Goal: Register for event/course: Sign up to attend an event or enroll in a course

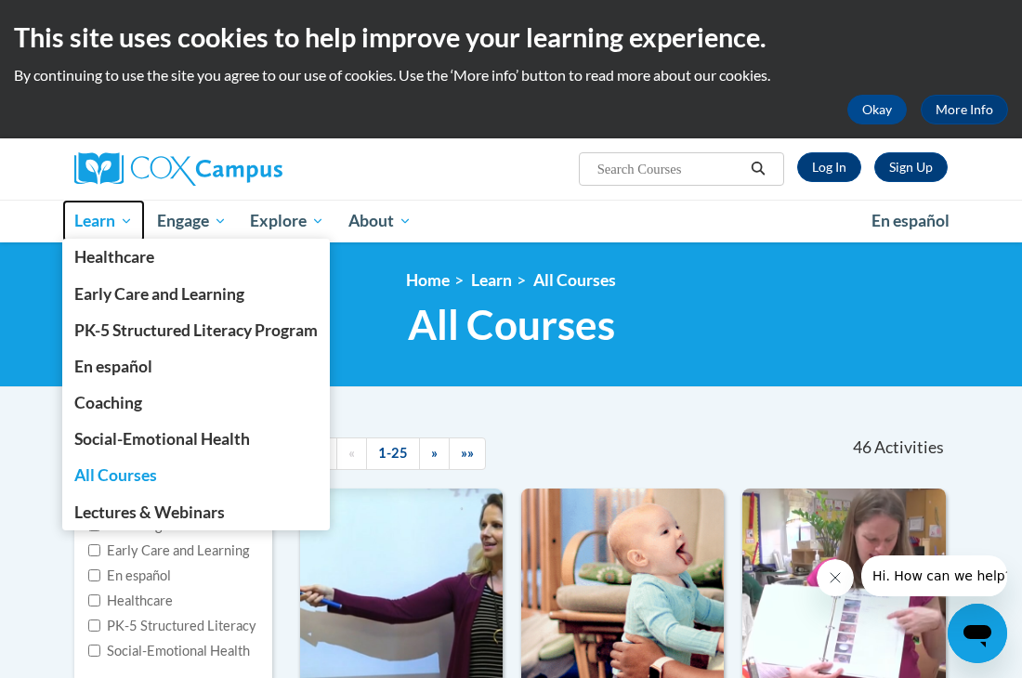
click at [98, 227] on span "Learn" at bounding box center [103, 221] width 59 height 22
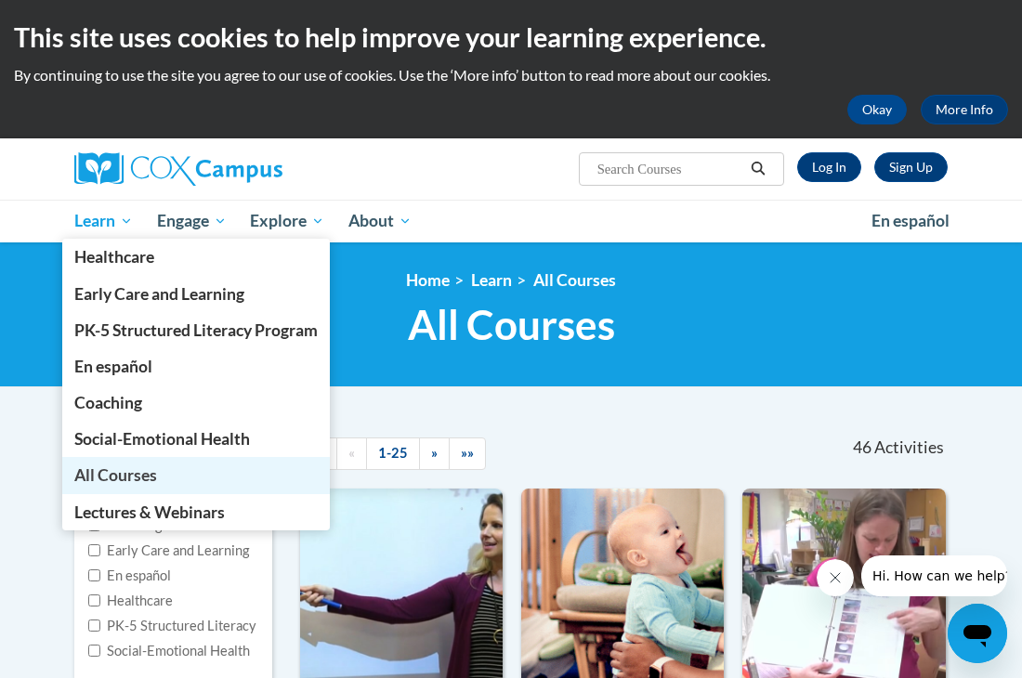
click at [111, 484] on span "All Courses" at bounding box center [115, 475] width 83 height 20
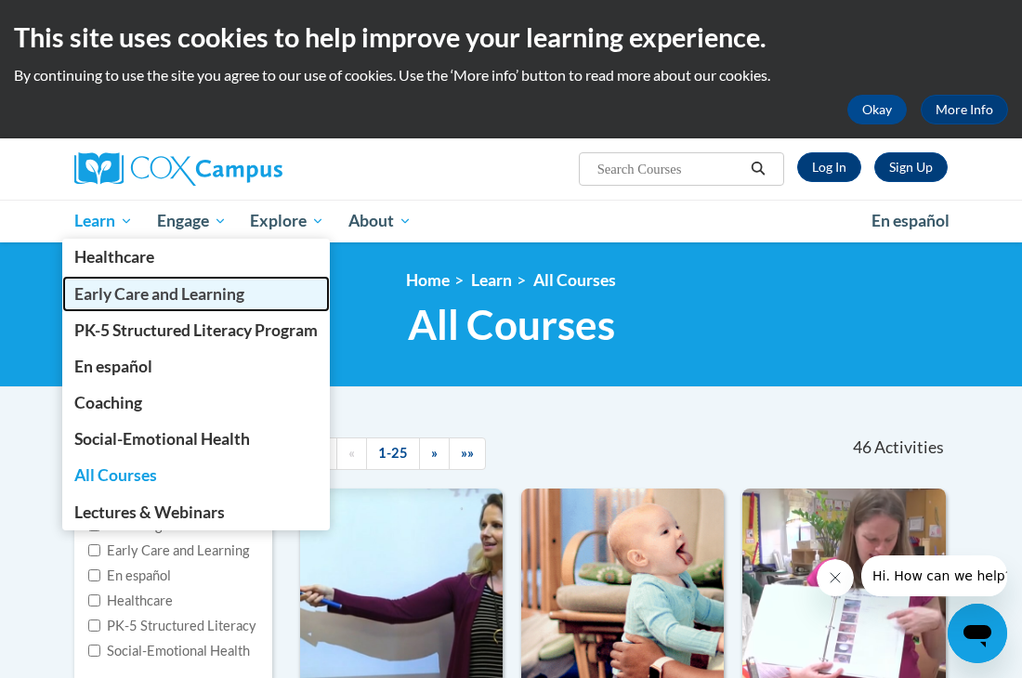
click at [124, 292] on span "Early Care and Learning" at bounding box center [159, 294] width 170 height 20
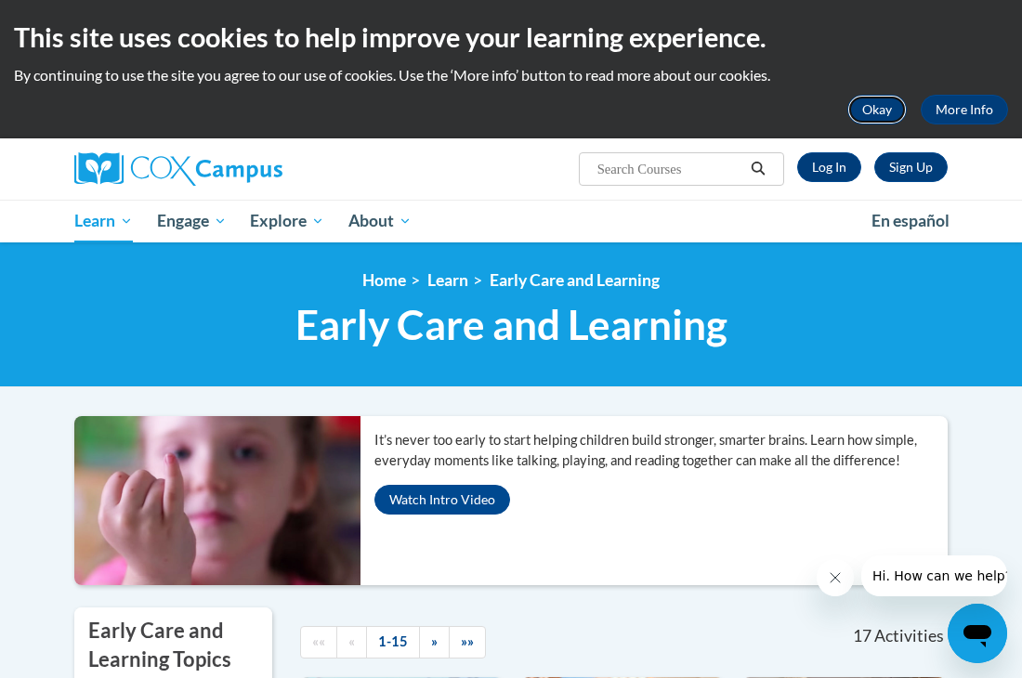
click at [893, 109] on button "Okay" at bounding box center [876, 110] width 59 height 30
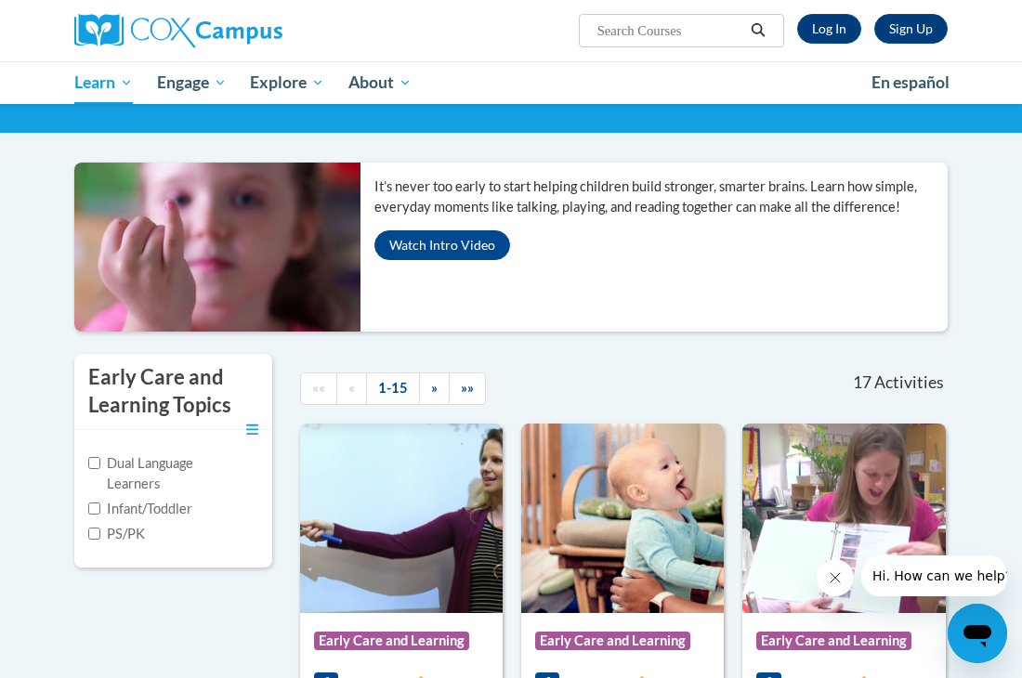
scroll to position [78, 0]
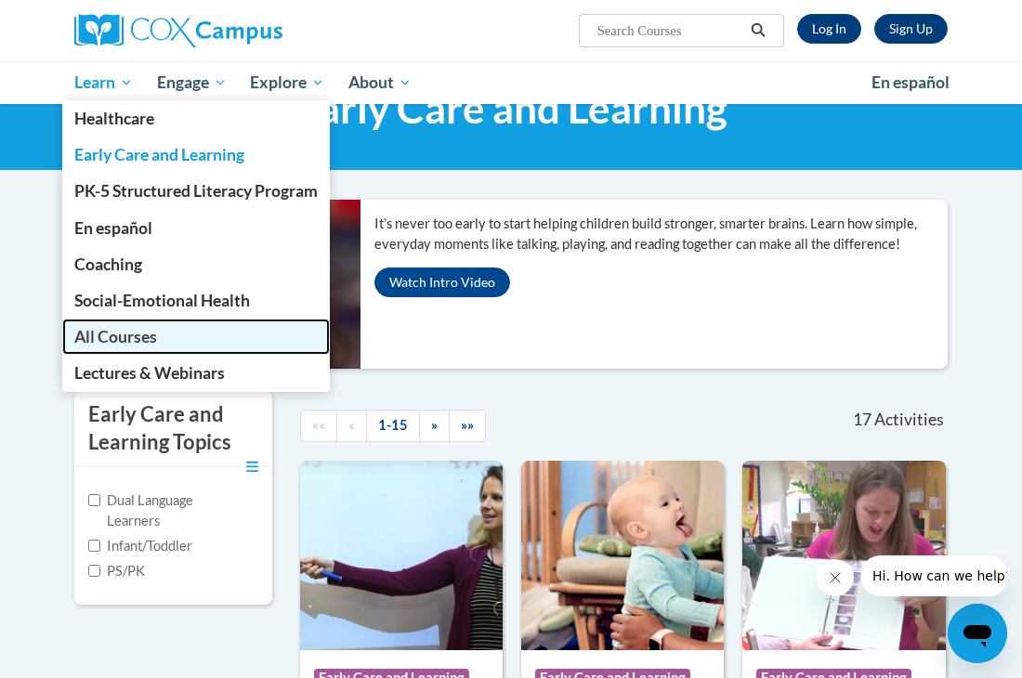
click at [111, 338] on span "All Courses" at bounding box center [115, 337] width 83 height 20
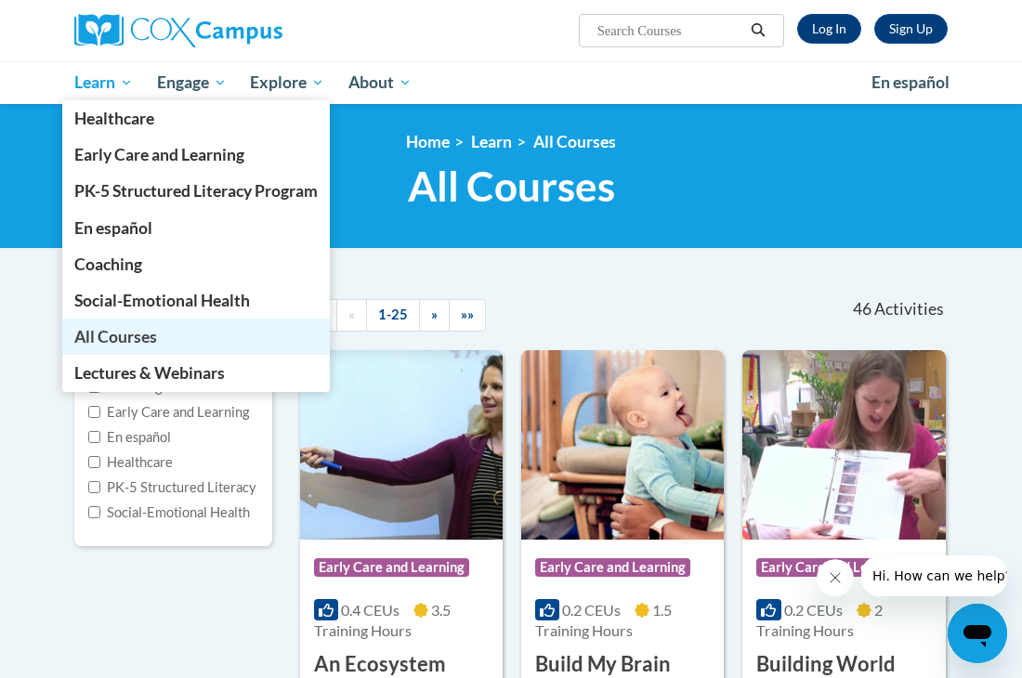
click at [150, 336] on span "All Courses" at bounding box center [115, 337] width 83 height 20
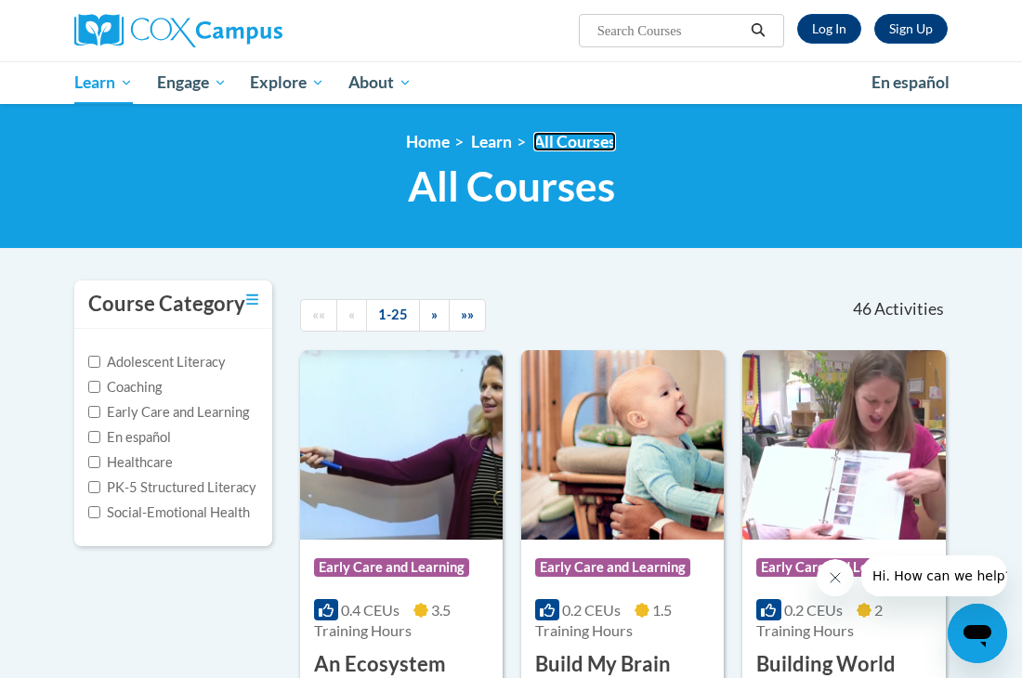
click at [584, 147] on link "All Courses" at bounding box center [574, 142] width 83 height 20
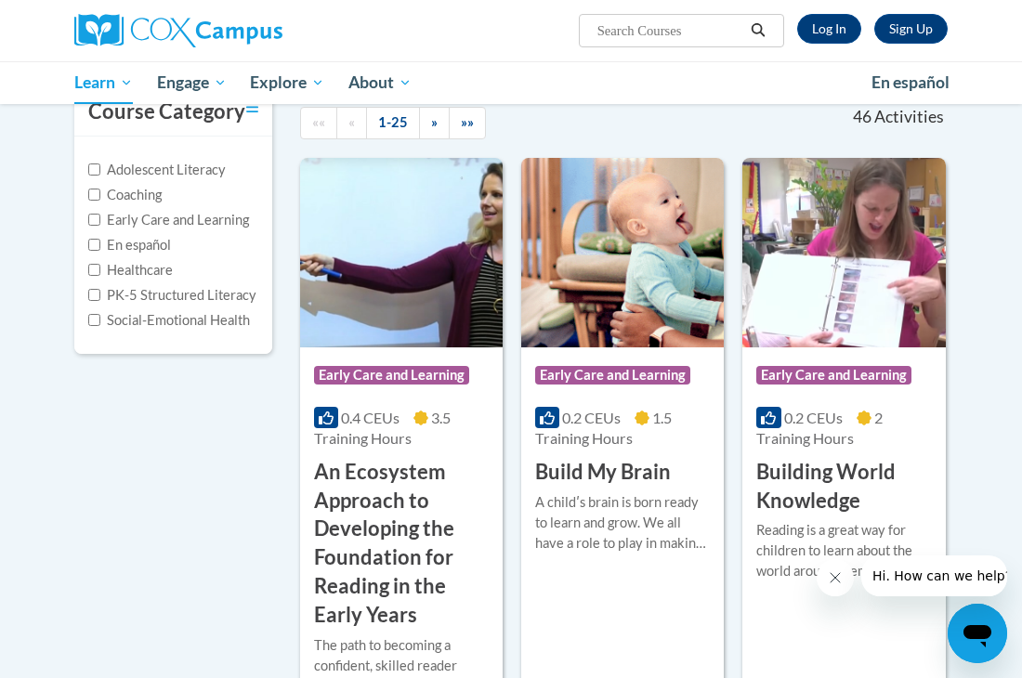
scroll to position [191, 0]
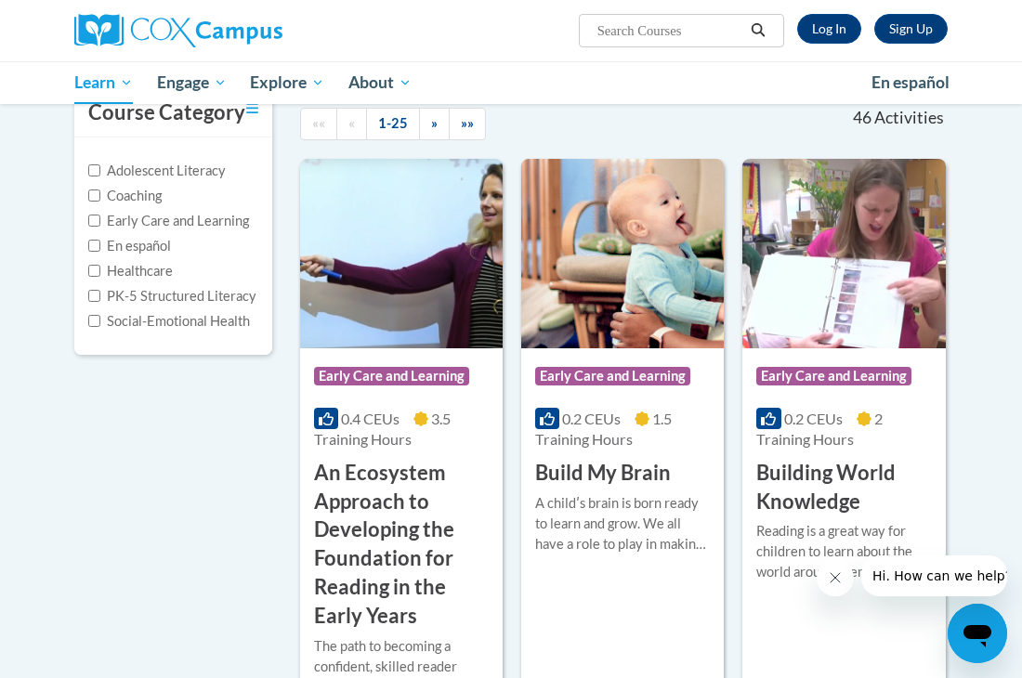
click at [756, 26] on icon "Search" at bounding box center [758, 30] width 17 height 14
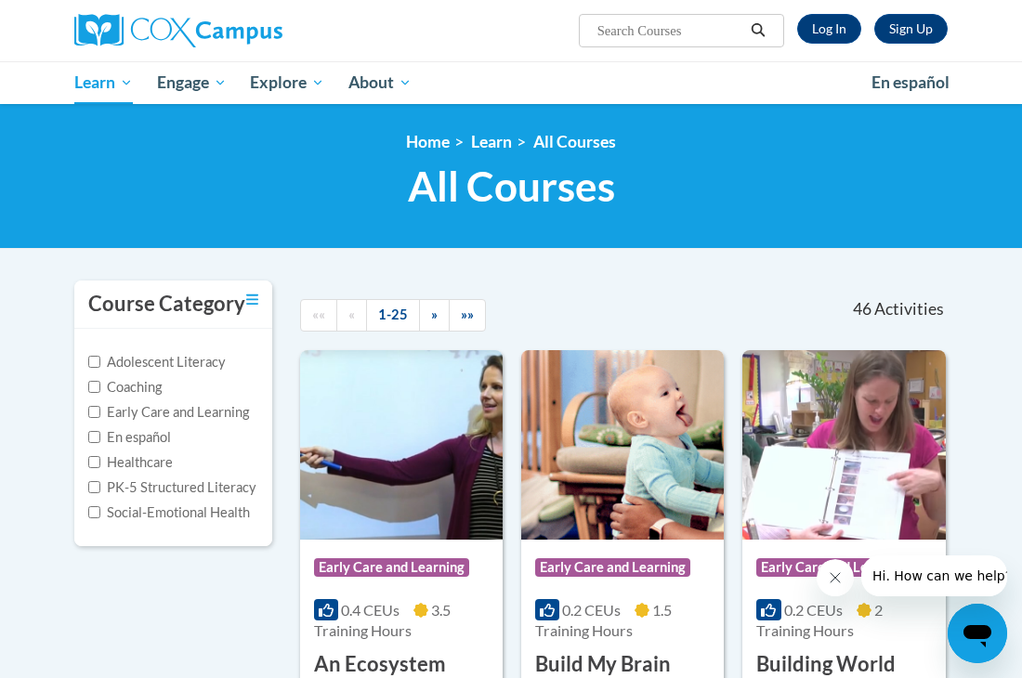
click at [599, 30] on input "Search..." at bounding box center [669, 31] width 149 height 22
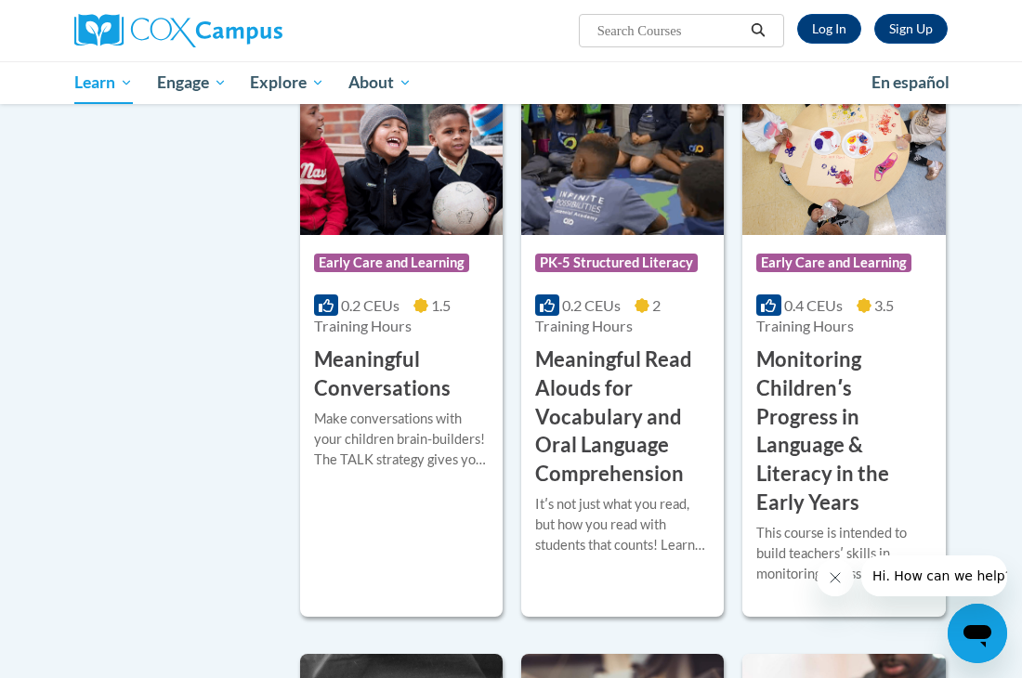
scroll to position [3063, 0]
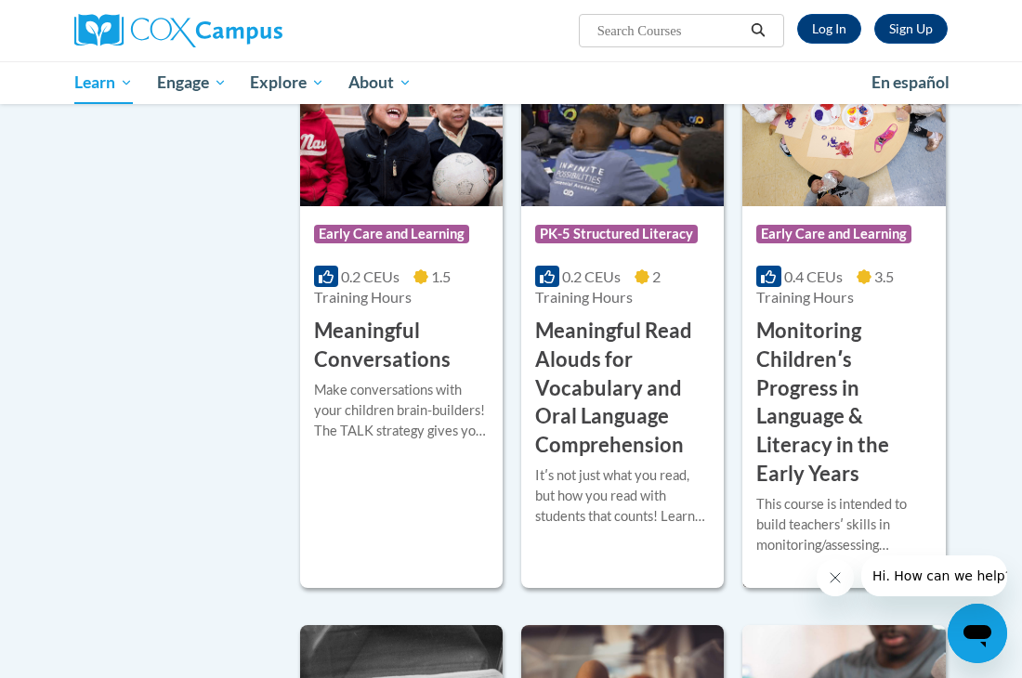
click at [813, 230] on span "Early Care and Learning" at bounding box center [833, 234] width 155 height 19
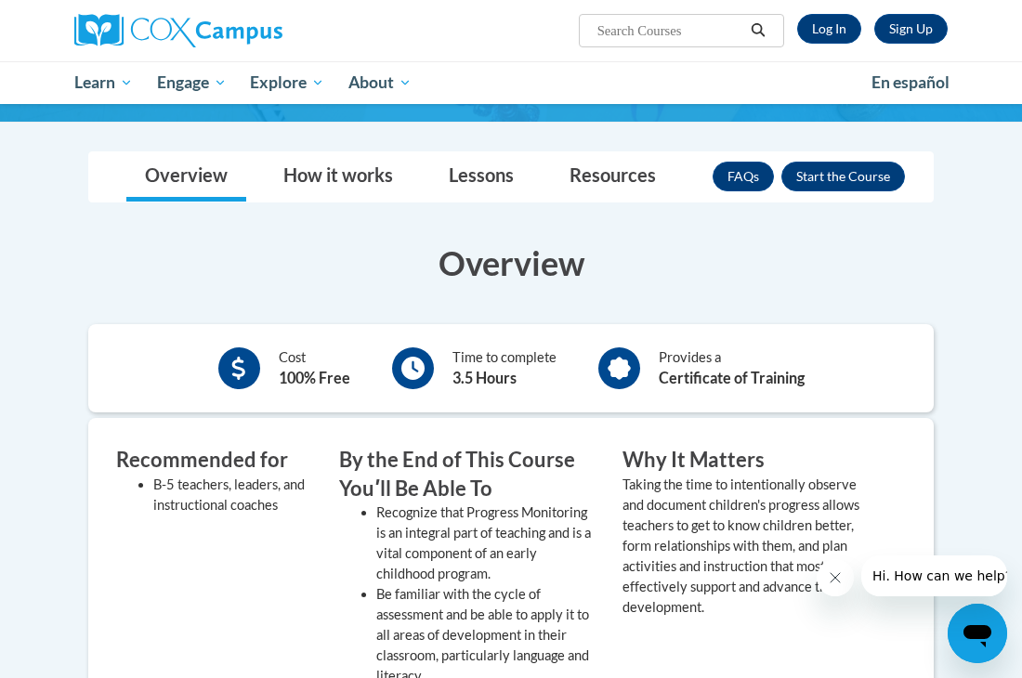
scroll to position [285, 0]
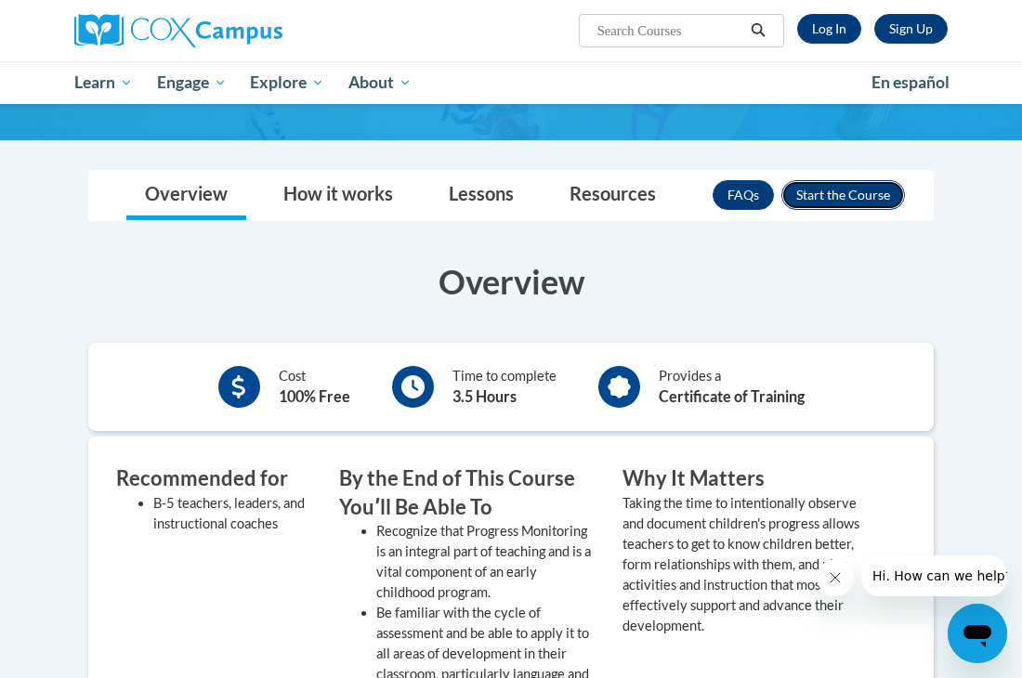
click at [851, 190] on button "Enroll" at bounding box center [843, 195] width 124 height 30
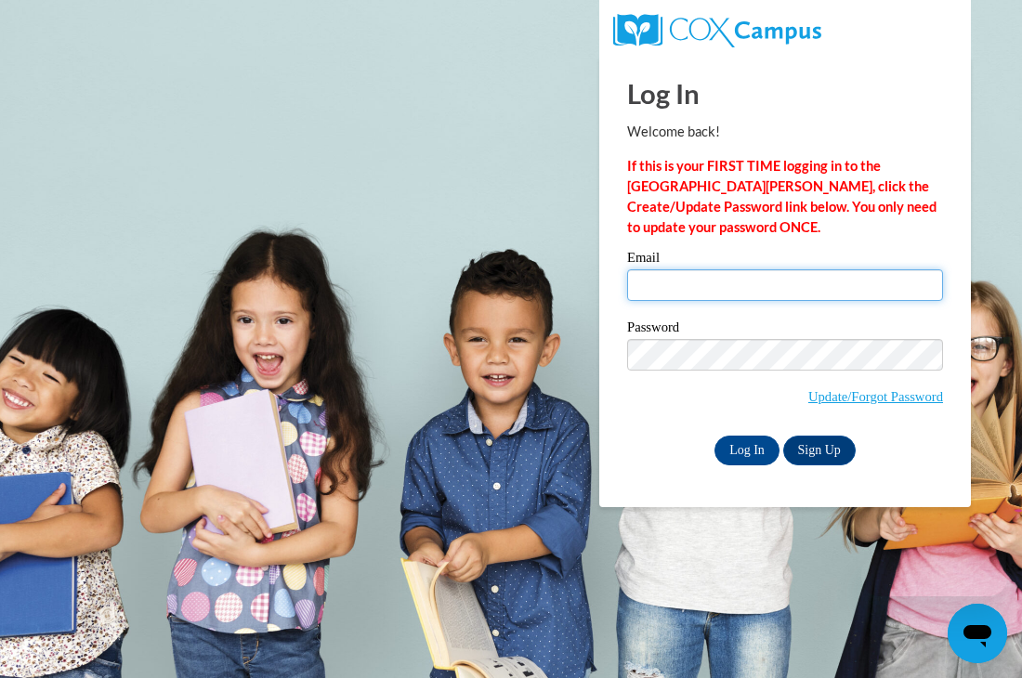
click at [665, 277] on input "Email" at bounding box center [785, 285] width 316 height 32
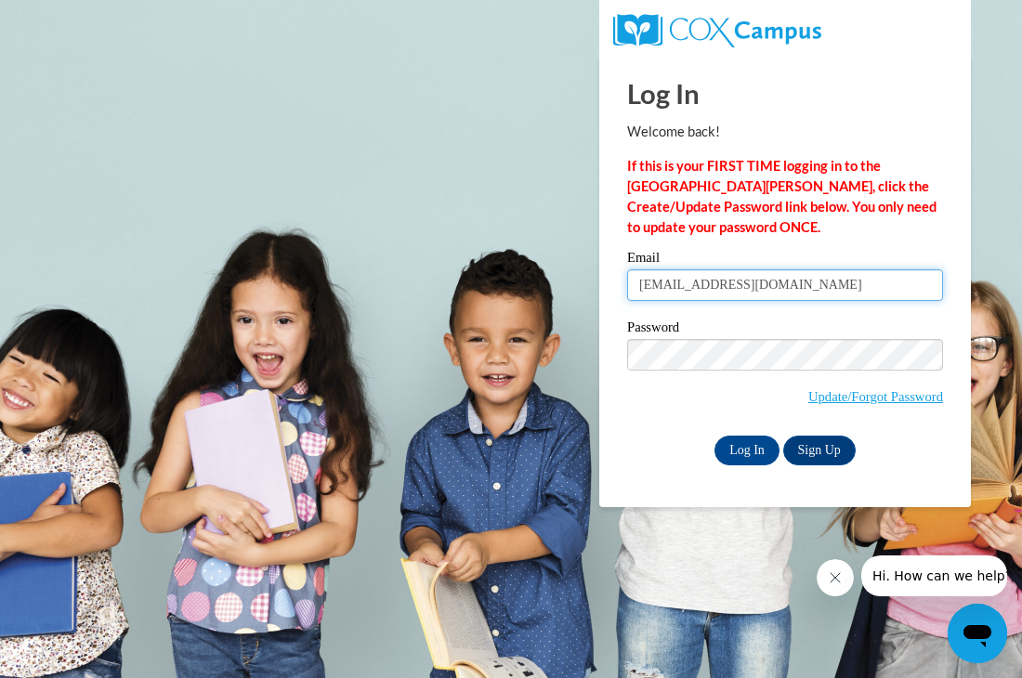
type input "hillvicki29@gmail.com"
click at [737, 444] on input "Log In" at bounding box center [746, 451] width 65 height 30
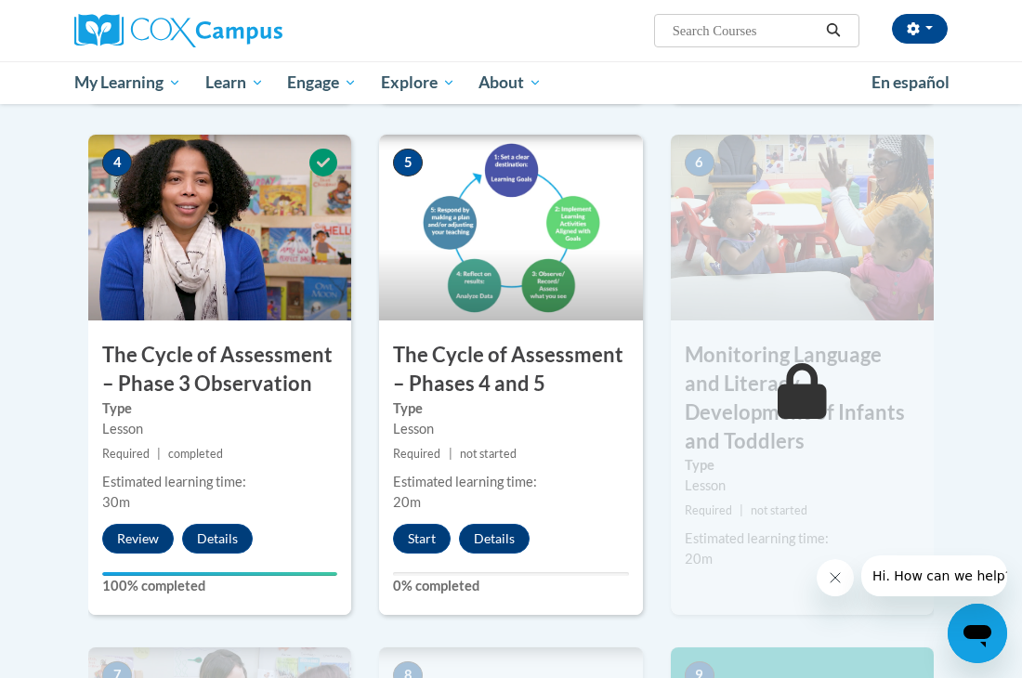
scroll to position [991, 0]
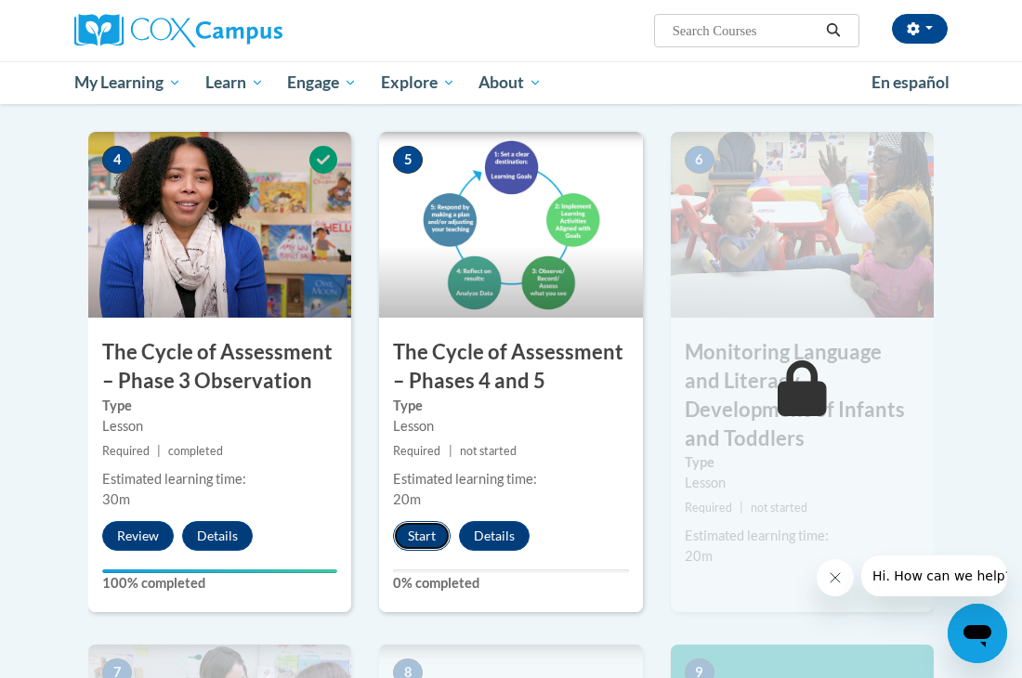
click at [421, 528] on button "Start" at bounding box center [422, 536] width 58 height 30
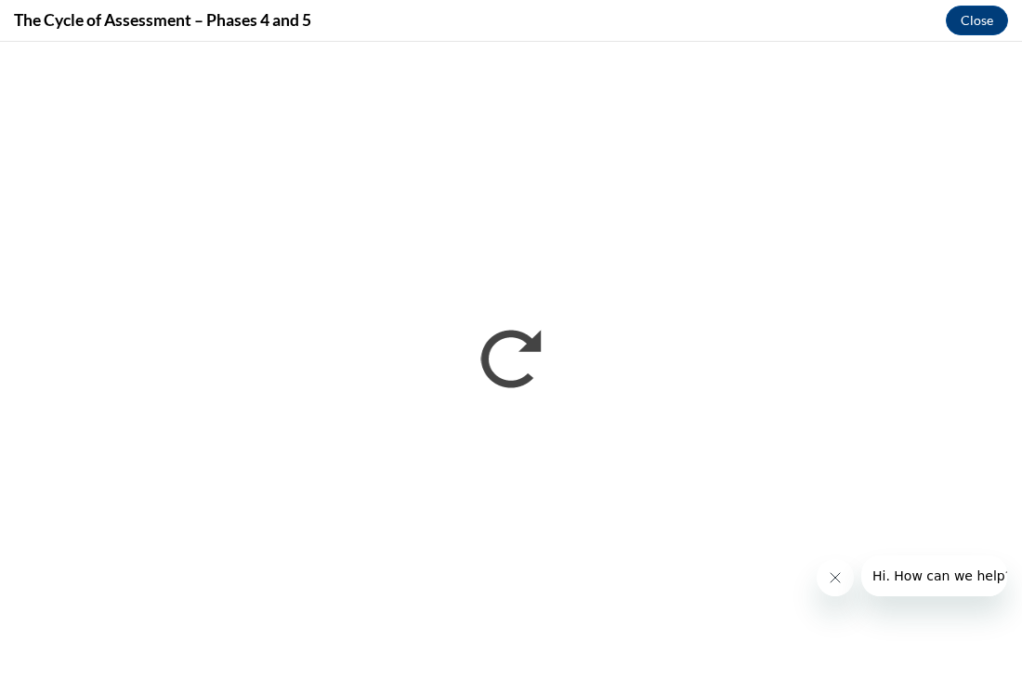
scroll to position [0, 0]
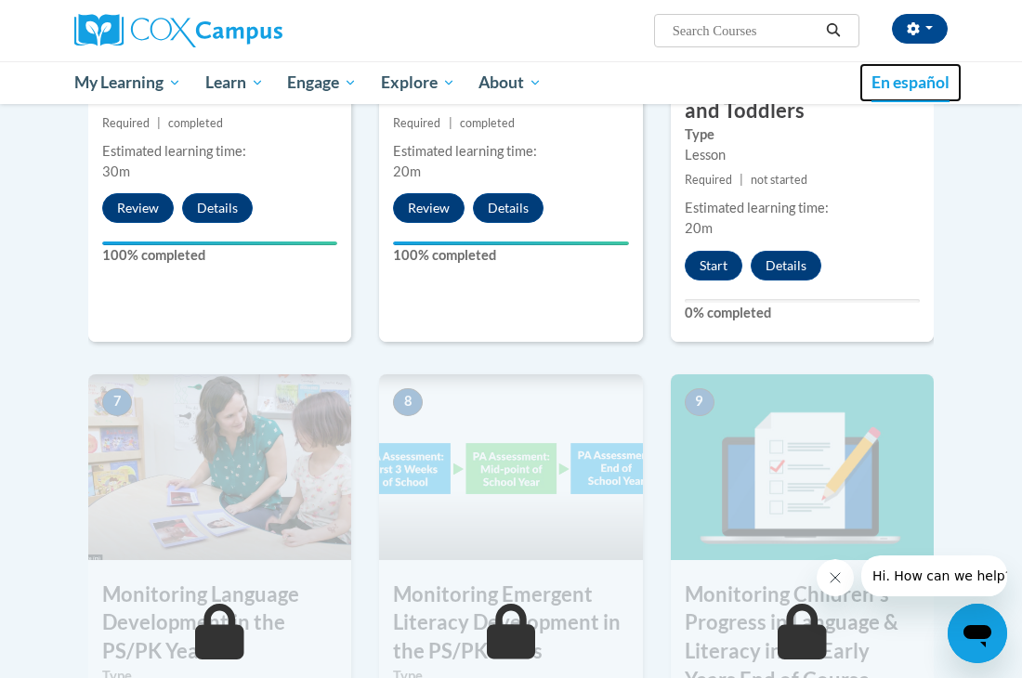
scroll to position [1311, 0]
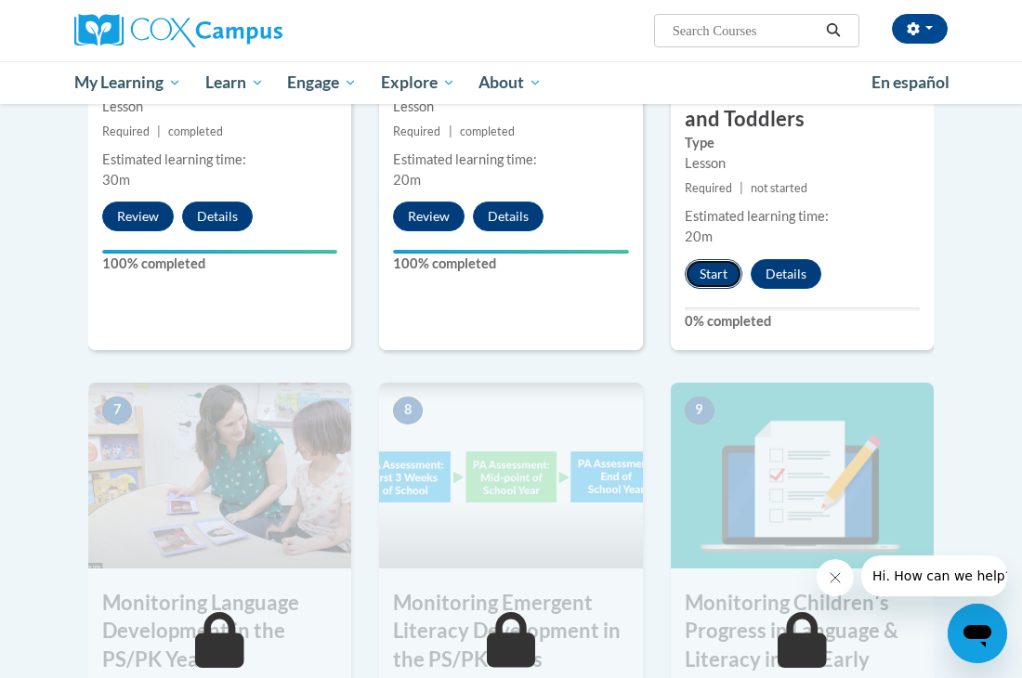
click at [713, 259] on button "Start" at bounding box center [714, 274] width 58 height 30
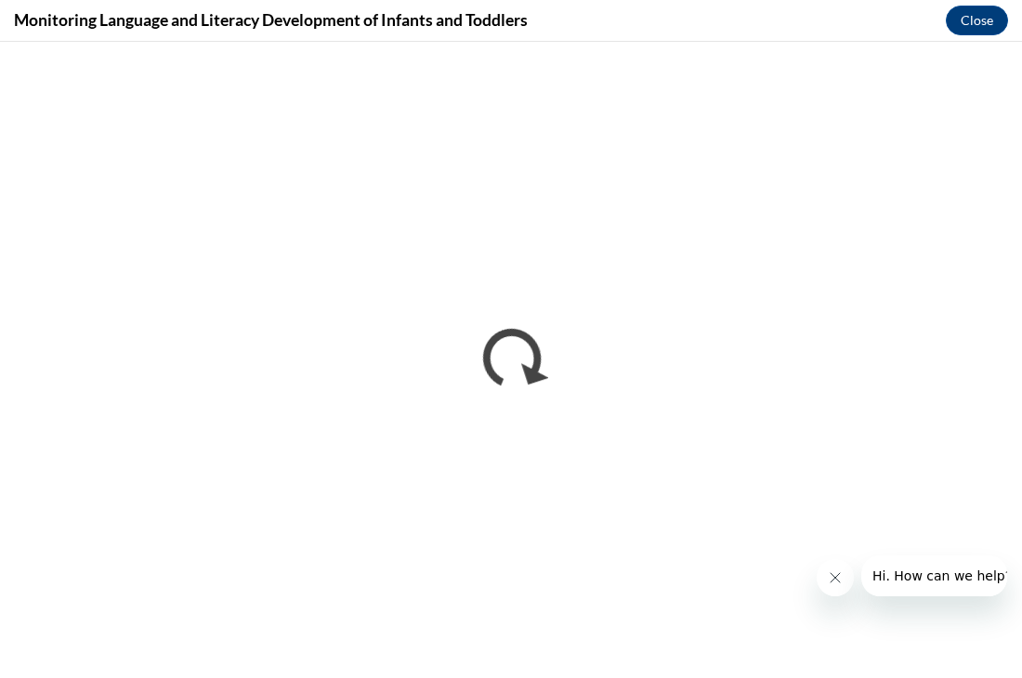
scroll to position [0, 0]
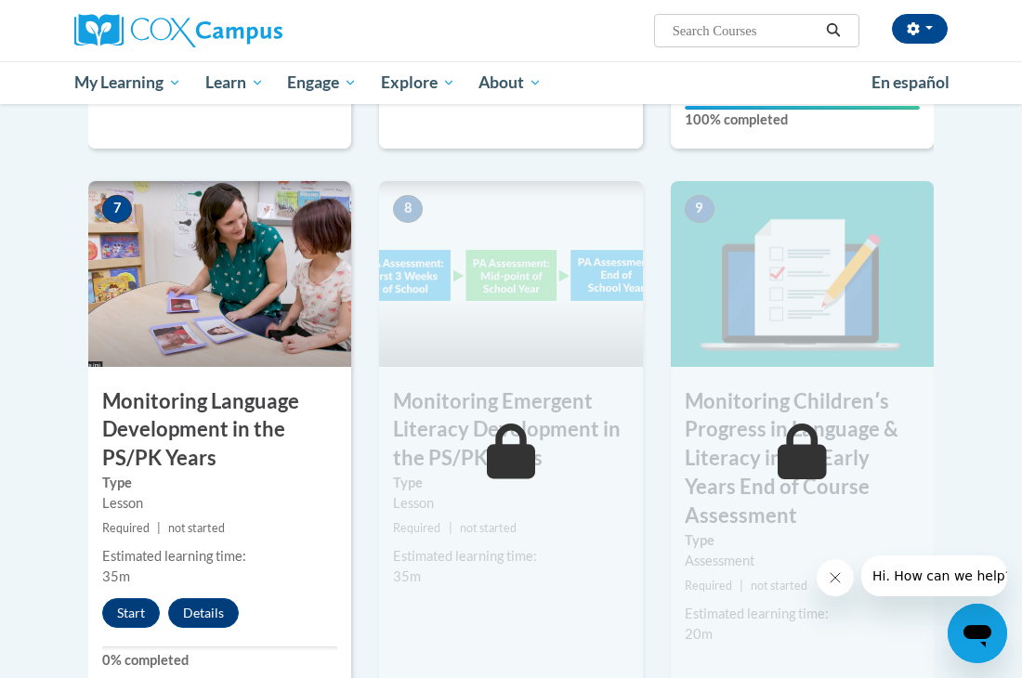
scroll to position [1515, 0]
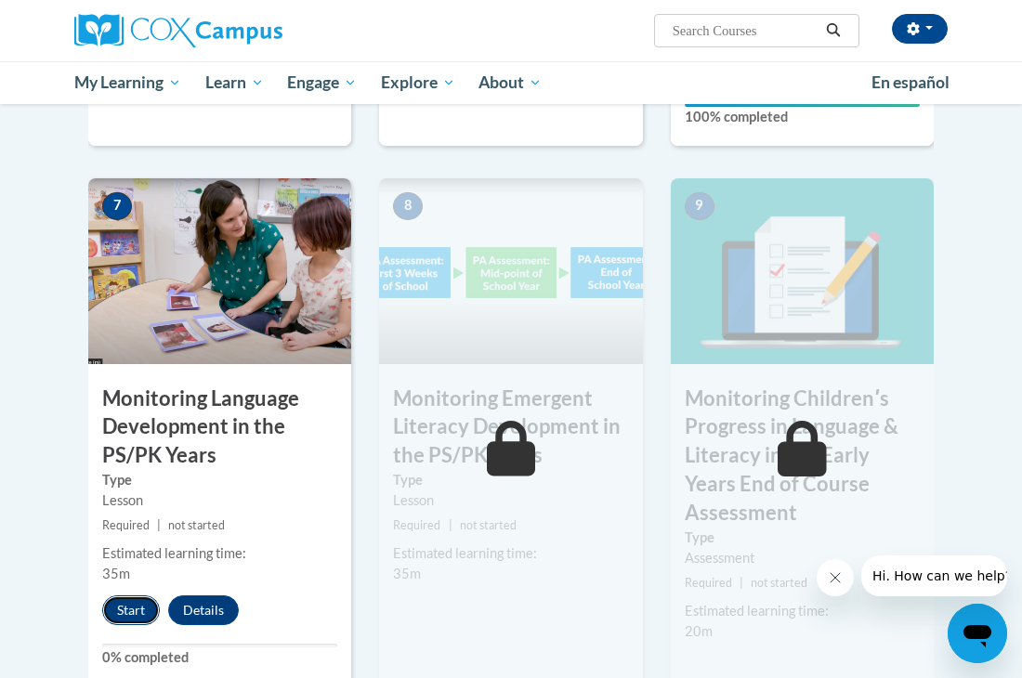
click at [134, 595] on button "Start" at bounding box center [131, 610] width 58 height 30
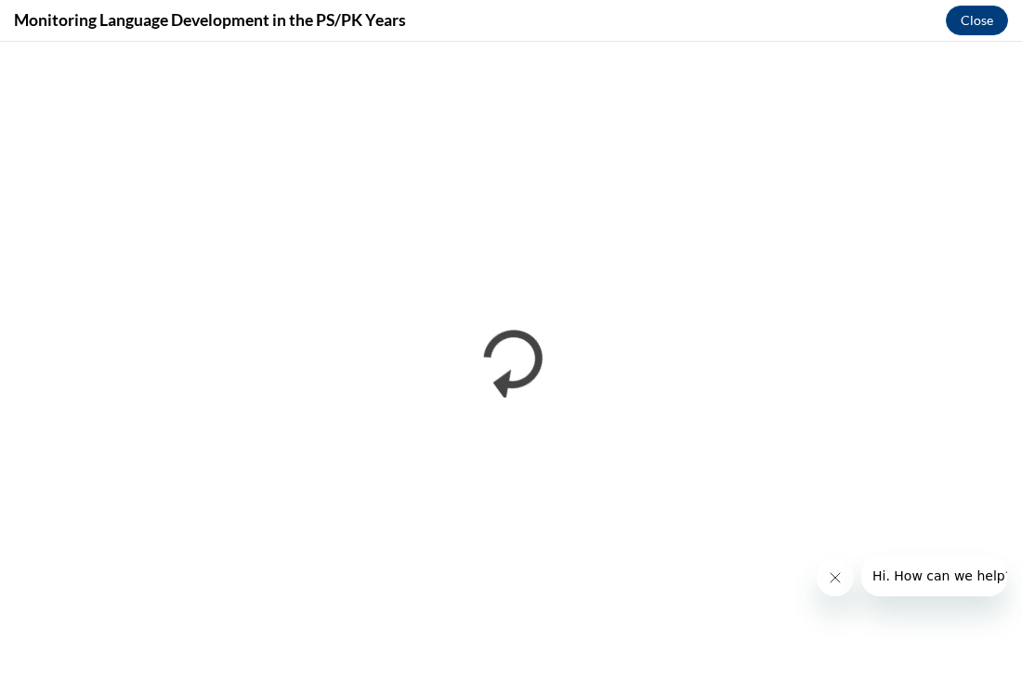
scroll to position [0, 0]
